Goal: Transaction & Acquisition: Purchase product/service

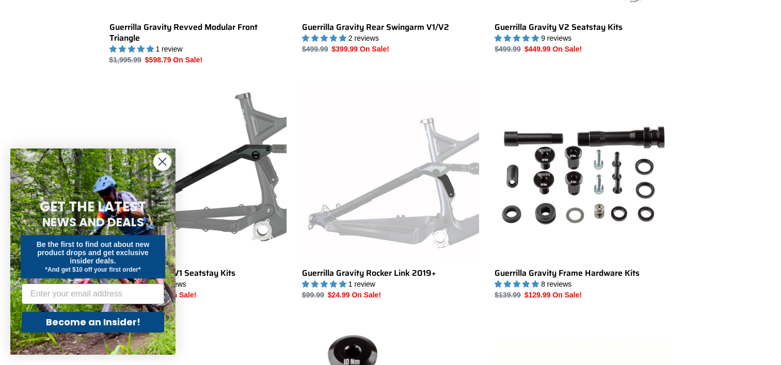
scroll to position [471, 0]
click at [165, 161] on circle "Close dialog" at bounding box center [162, 161] width 17 height 17
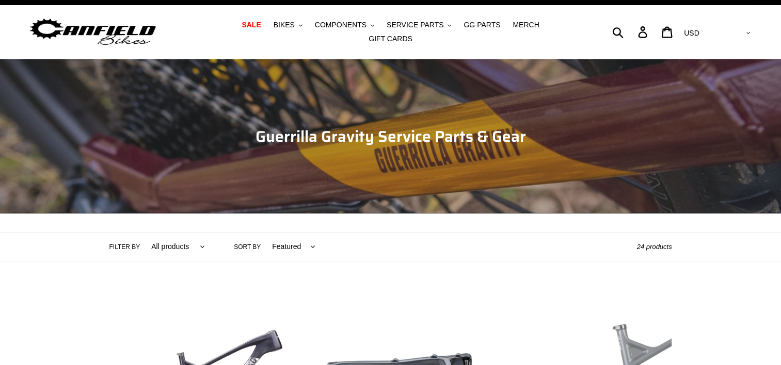
scroll to position [0, 0]
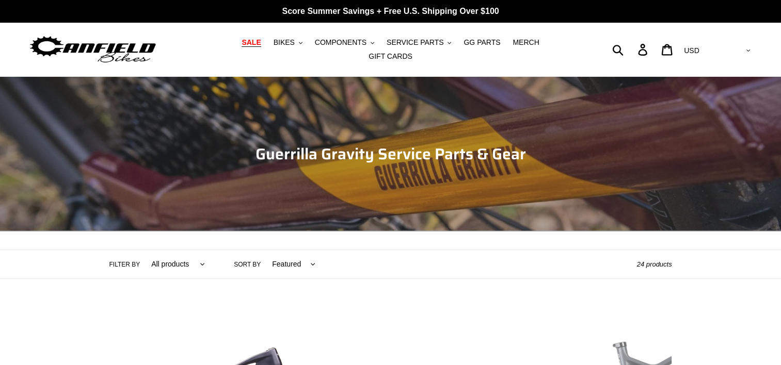
click at [243, 47] on span "SALE" at bounding box center [250, 42] width 19 height 9
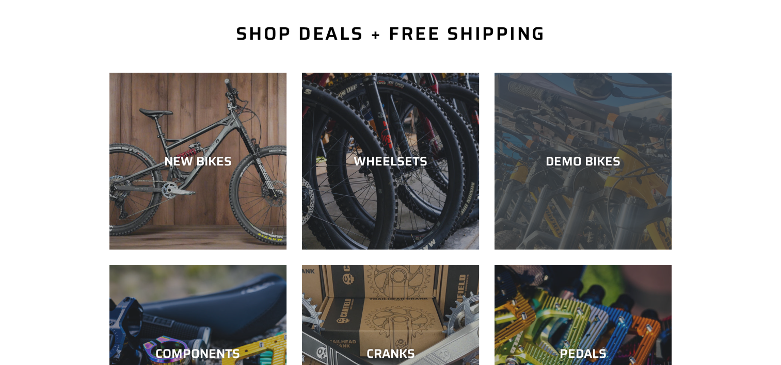
click at [546, 250] on div "DEMO BIKES" at bounding box center [582, 250] width 177 height 0
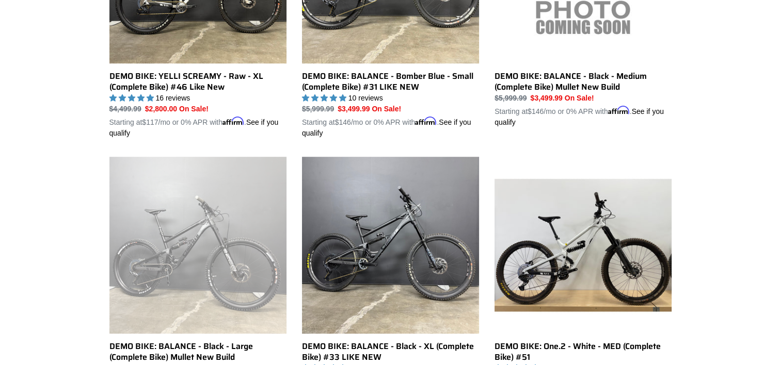
scroll to position [694, 0]
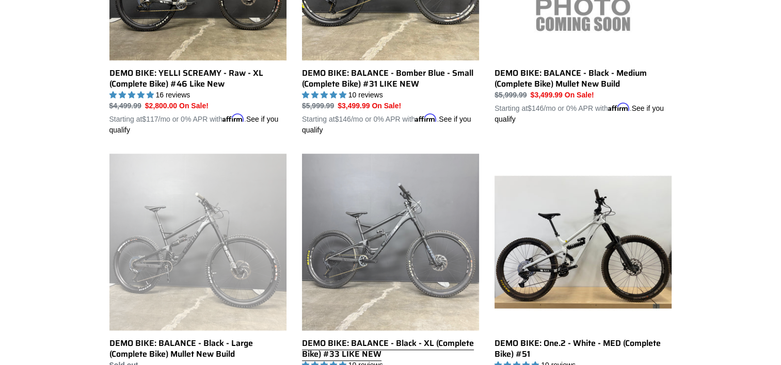
click at [438, 270] on link "DEMO BIKE: BALANCE - Black - XL (Complete Bike) #33 LIKE NEW" at bounding box center [390, 280] width 177 height 252
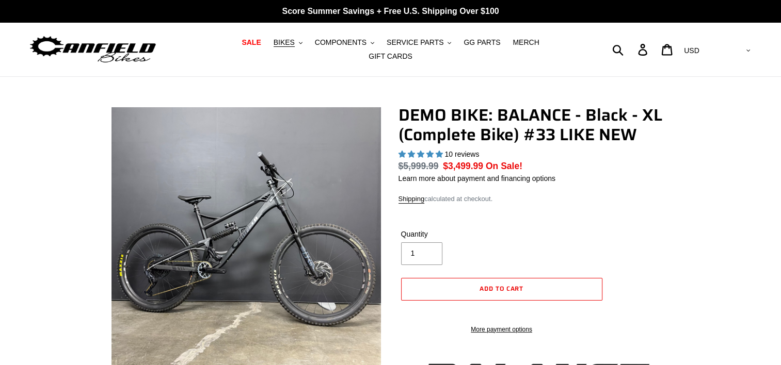
select select "highest-rating"
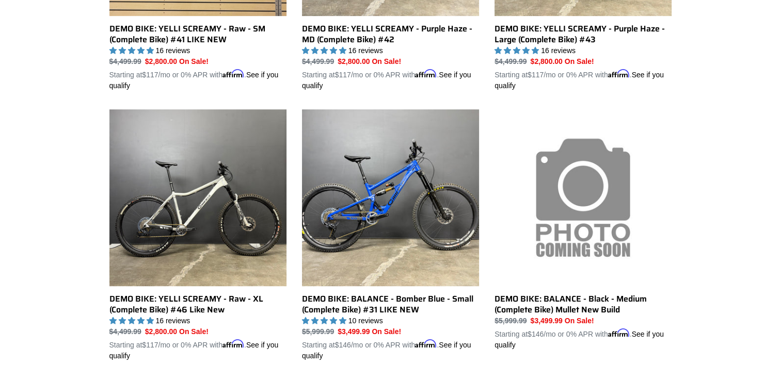
scroll to position [468, 0]
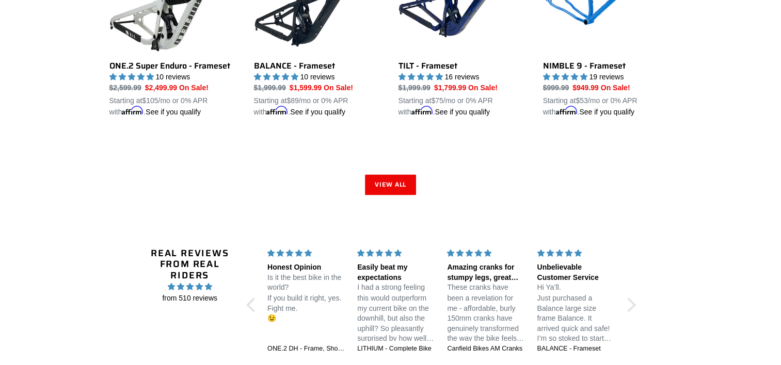
scroll to position [1655, 0]
click at [383, 180] on link "View all" at bounding box center [391, 185] width 52 height 21
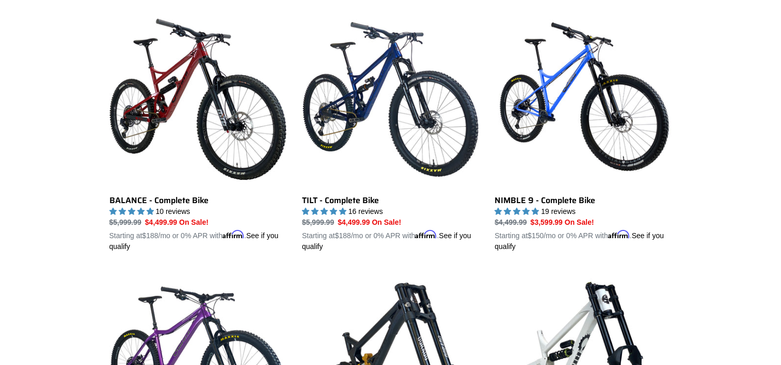
scroll to position [557, 0]
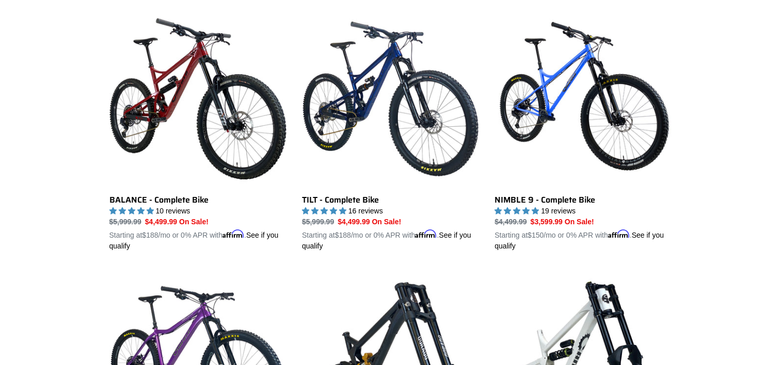
click at [95, 240] on li "BALANCE - Complete Bike BALANCE - Complete Bike 10 reviews Regular price $5,999…" at bounding box center [190, 140] width 192 height 260
drag, startPoint x: 0, startPoint y: 0, endPoint x: 74, endPoint y: 256, distance: 266.5
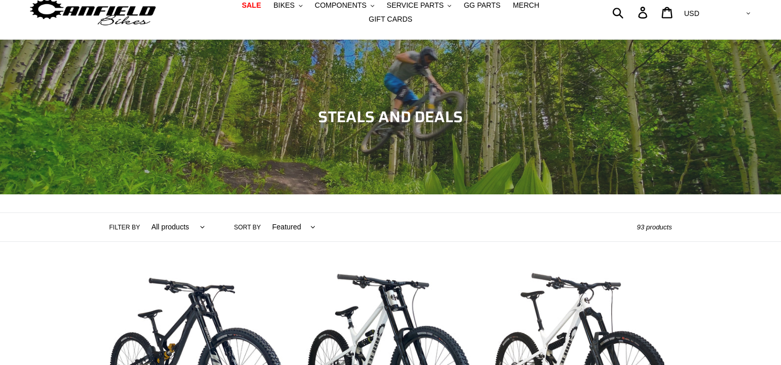
scroll to position [0, 0]
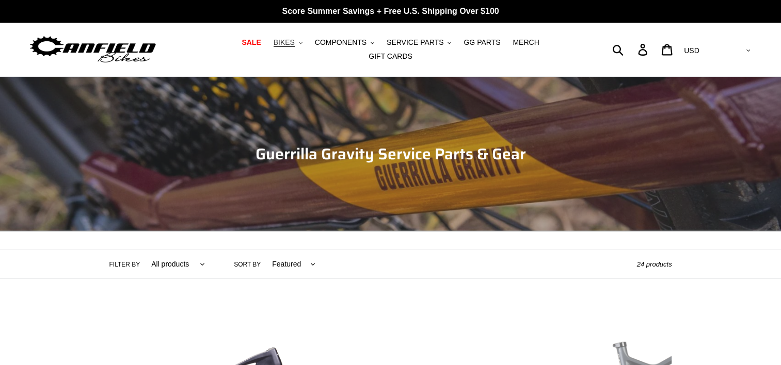
click at [274, 47] on span "BIKES" at bounding box center [283, 42] width 21 height 9
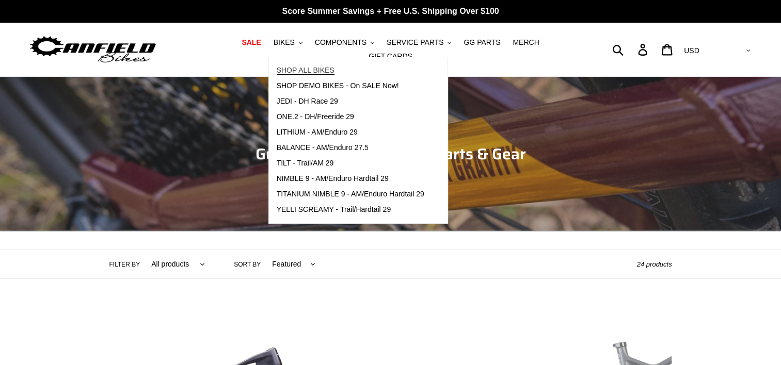
click at [280, 72] on span "SHOP ALL BIKES" at bounding box center [306, 70] width 58 height 9
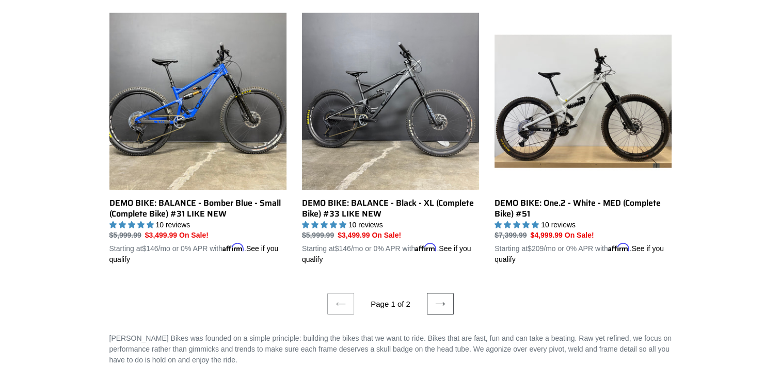
scroll to position [2111, 0]
click at [438, 299] on icon at bounding box center [440, 304] width 10 height 10
